Goal: Information Seeking & Learning: Learn about a topic

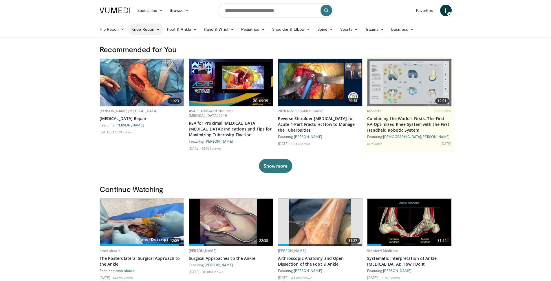
click at [155, 30] on link "Knee Recon" at bounding box center [146, 29] width 36 height 12
click at [154, 44] on link "Knee Arthroplasty" at bounding box center [162, 42] width 69 height 9
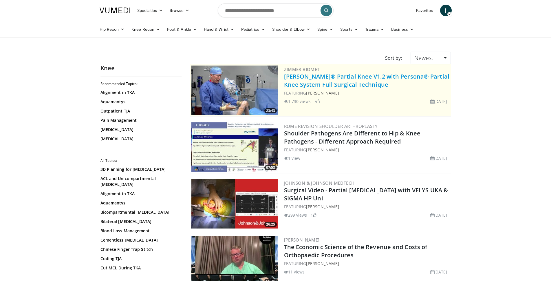
click at [321, 85] on link "[PERSON_NAME]® Partial Knee V1.2 with Persona® Partial Knee System Full Surgica…" at bounding box center [366, 80] width 165 height 16
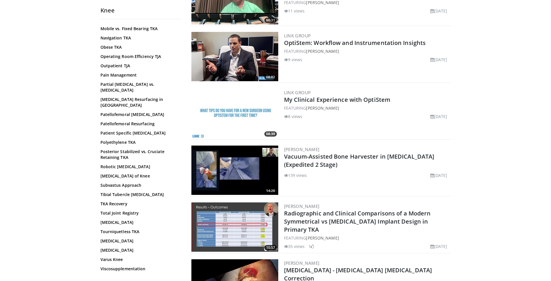
scroll to position [203, 0]
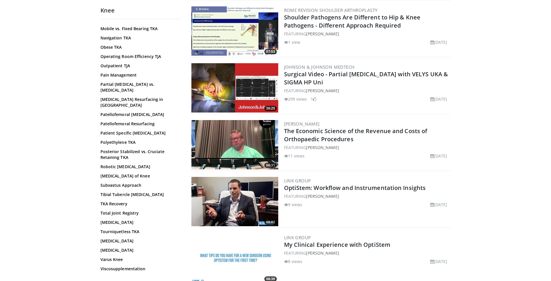
click at [127, 175] on div "3D Planning for Knee Arthroplasty ACL and Unicompartmental Arthroplasty Alignme…" at bounding box center [140, 25] width 80 height 511
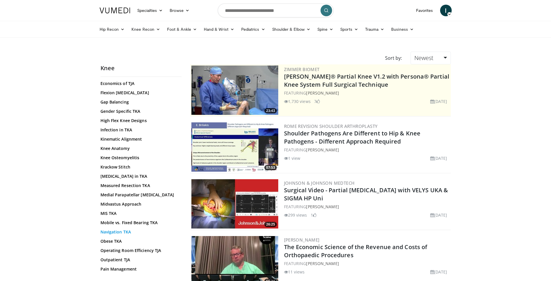
scroll to position [232, 0]
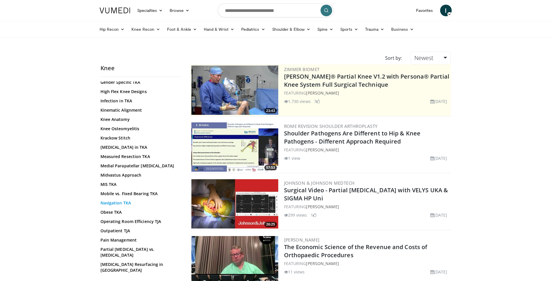
click at [111, 202] on link "Navigation TKA" at bounding box center [139, 203] width 78 height 6
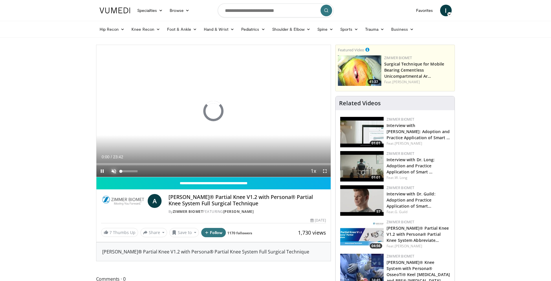
click at [114, 172] on span "Video Player" at bounding box center [114, 171] width 12 height 12
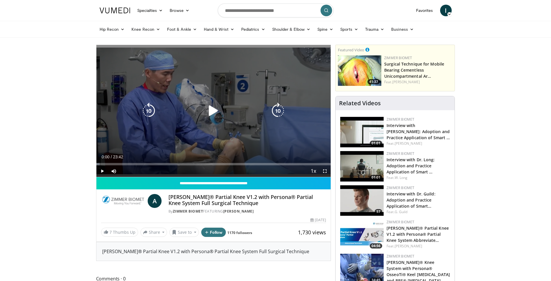
click at [215, 111] on icon "Video Player" at bounding box center [213, 111] width 16 height 16
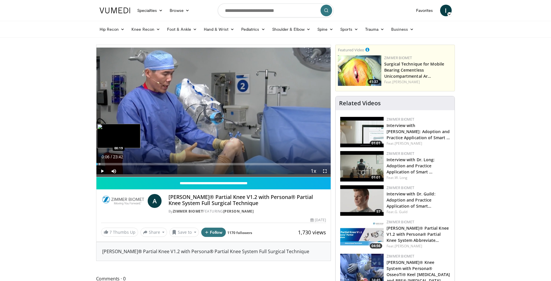
click at [99, 164] on div "Loaded : 1.41% 00:06 00:19" at bounding box center [213, 164] width 235 height 2
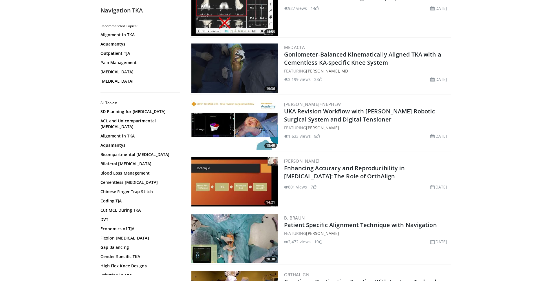
scroll to position [1158, 0]
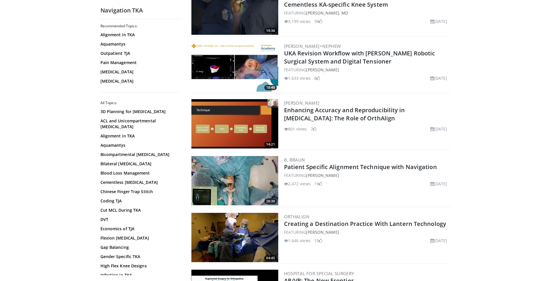
click at [243, 191] on img at bounding box center [234, 180] width 87 height 49
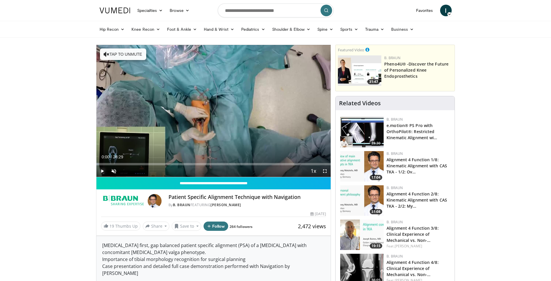
click at [100, 169] on span "Video Player" at bounding box center [102, 171] width 12 height 12
click at [114, 171] on span "Video Player" at bounding box center [114, 171] width 12 height 12
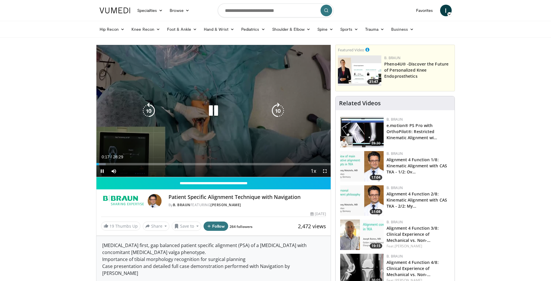
click at [171, 139] on div "10 seconds Tap to unmute" at bounding box center [213, 111] width 235 height 132
click at [217, 111] on icon "Video Player" at bounding box center [213, 111] width 16 height 16
